Goal: Information Seeking & Learning: Learn about a topic

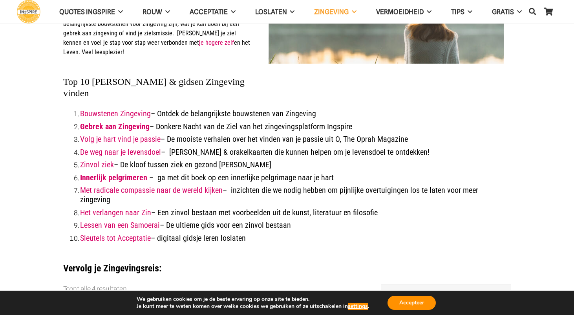
scroll to position [81, 0]
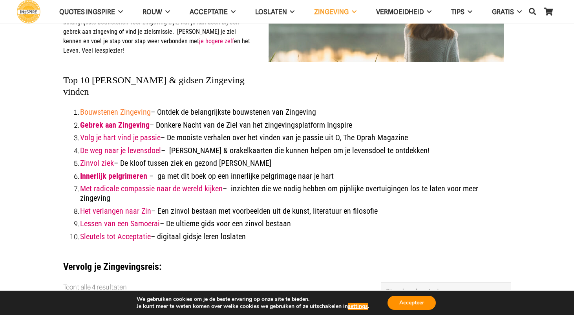
click at [115, 107] on strong "Bouwstenen Zingeving" at bounding box center [115, 111] width 71 height 9
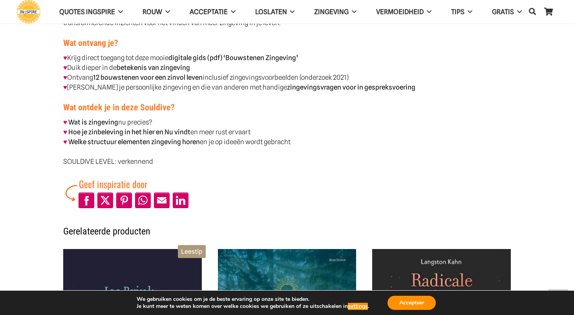
scroll to position [436, 0]
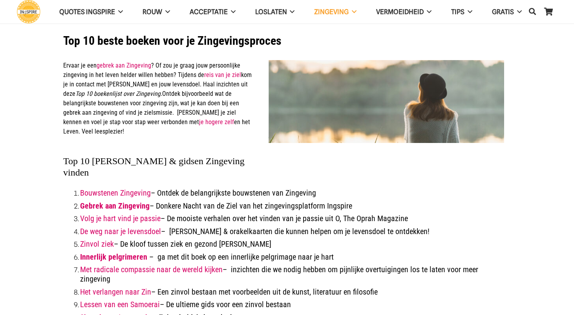
scroll to position [81, 0]
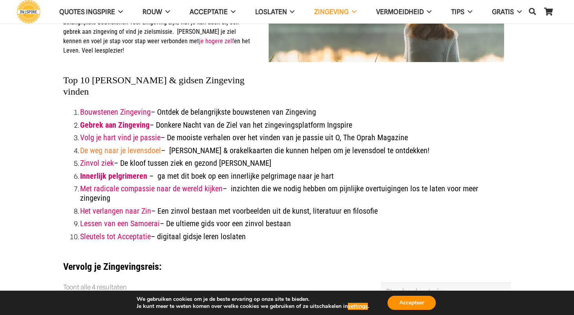
click at [117, 146] on link "De weg naar je levensdoel" at bounding box center [120, 150] width 81 height 9
click at [130, 171] on link "Innerlijk pelgrimeren" at bounding box center [113, 175] width 67 height 9
click at [138, 219] on strong "Lessen van een Samoerai" at bounding box center [120, 223] width 80 height 9
click at [116, 133] on strong "Volg je hart vind je passie" at bounding box center [120, 137] width 80 height 9
